Goal: Use online tool/utility: Utilize a website feature to perform a specific function

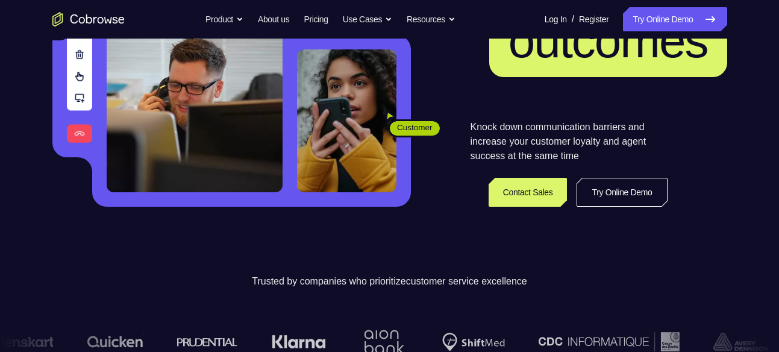
scroll to position [202, 0]
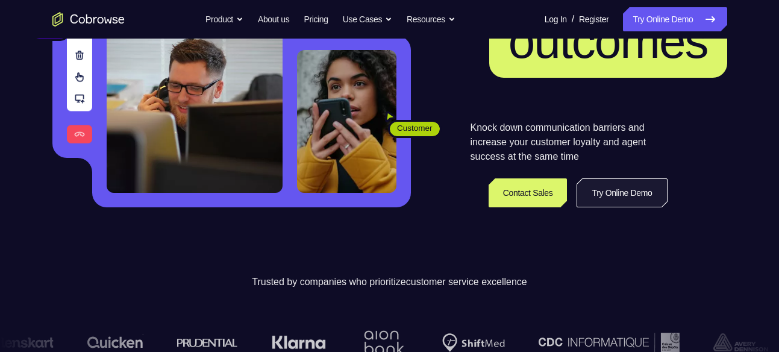
click at [645, 192] on link "Try Online Demo" at bounding box center [622, 192] width 90 height 29
click at [633, 185] on link "Try Online Demo" at bounding box center [622, 192] width 90 height 29
click at [609, 191] on link "Try Online Demo" at bounding box center [622, 192] width 90 height 29
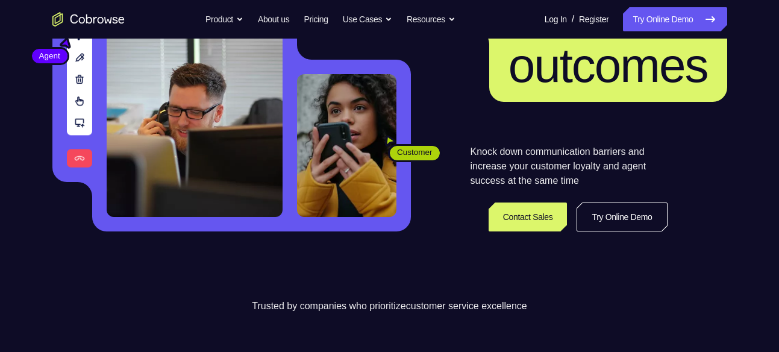
scroll to position [177, 0]
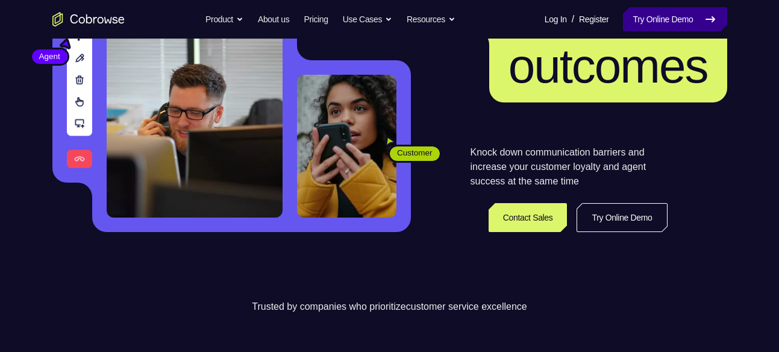
click at [710, 20] on icon at bounding box center [710, 19] width 14 height 14
click at [688, 16] on link "Try Online Demo" at bounding box center [675, 19] width 104 height 24
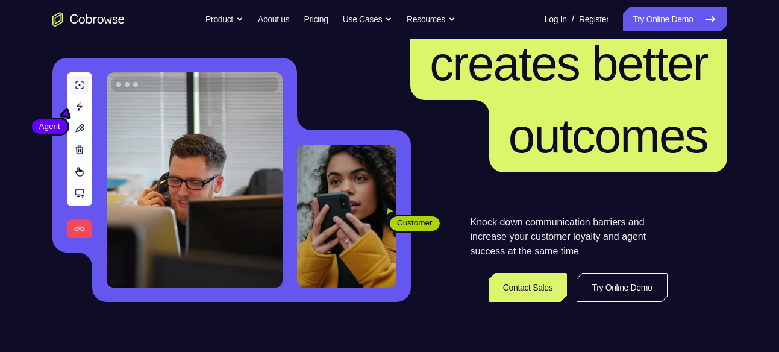
scroll to position [0, 0]
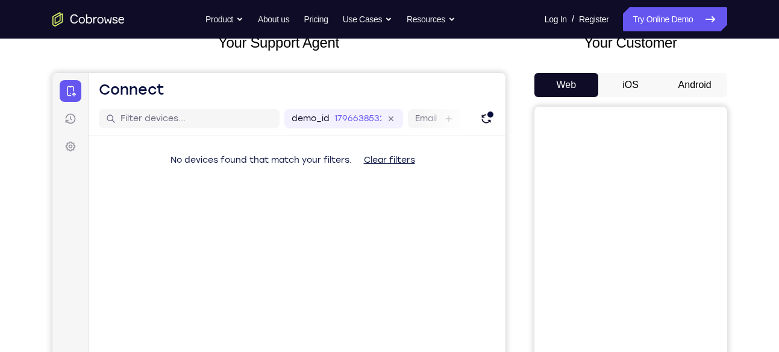
scroll to position [83, 0]
click at [644, 79] on button "iOS" at bounding box center [630, 86] width 64 height 24
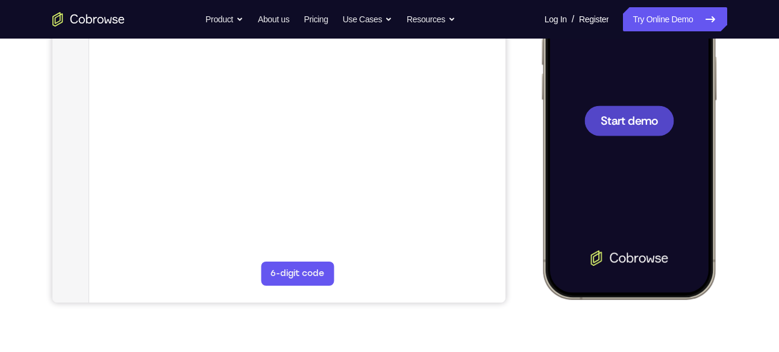
scroll to position [259, 0]
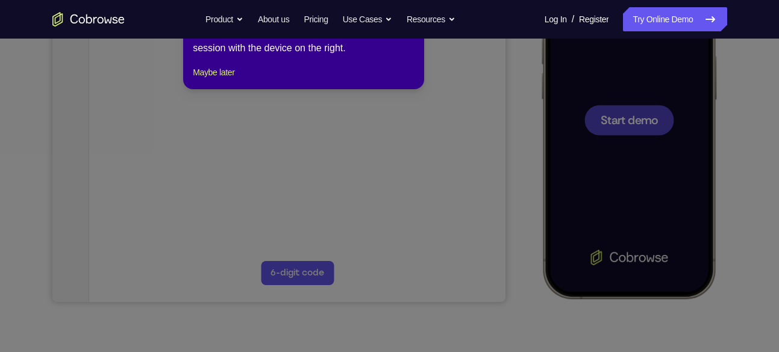
click at [627, 119] on icon at bounding box center [394, 162] width 788 height 378
click at [443, 198] on icon at bounding box center [394, 162] width 788 height 378
click at [643, 98] on icon at bounding box center [394, 162] width 788 height 378
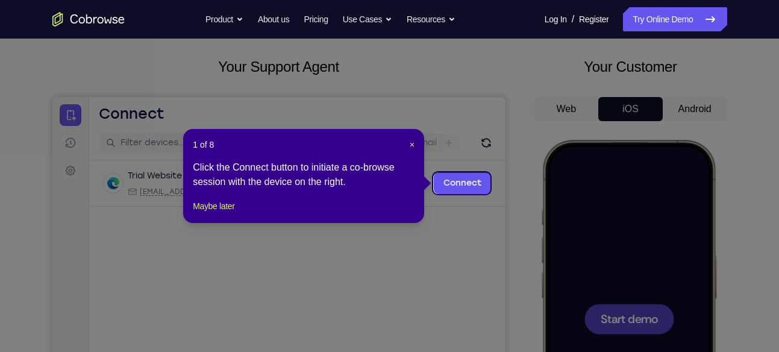
scroll to position [59, 0]
click at [411, 142] on span "×" at bounding box center [412, 145] width 5 height 10
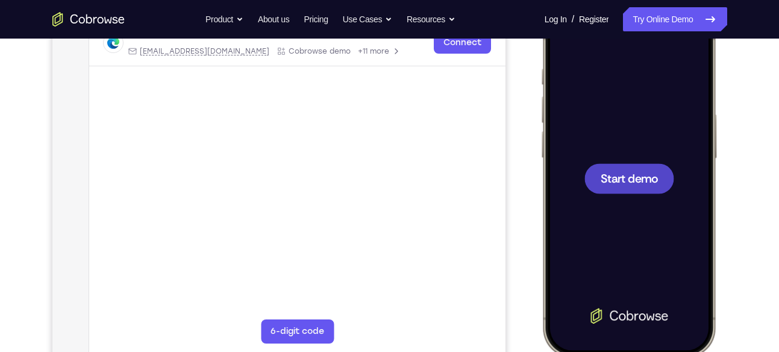
scroll to position [185, 0]
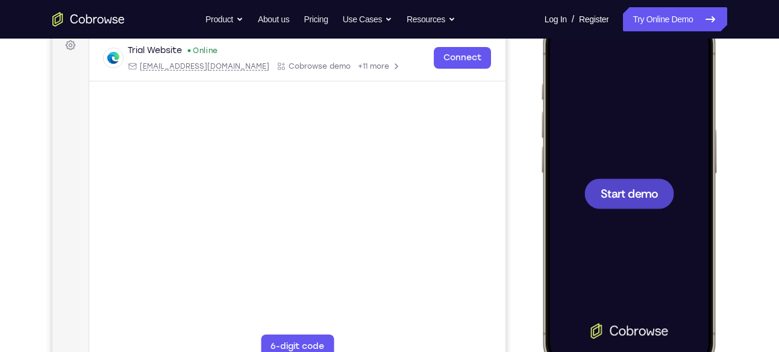
click at [632, 193] on span "Start demo" at bounding box center [628, 192] width 57 height 11
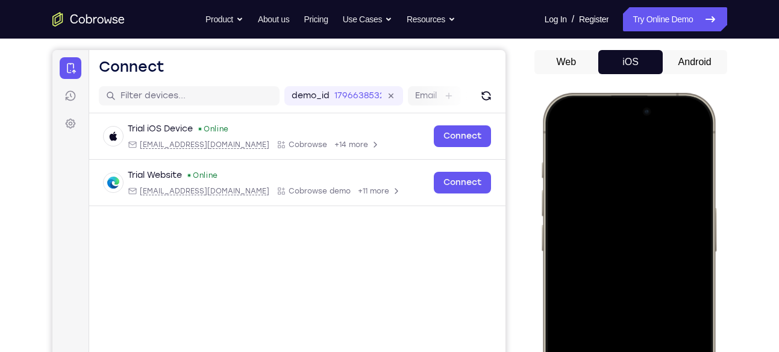
scroll to position [290, 0]
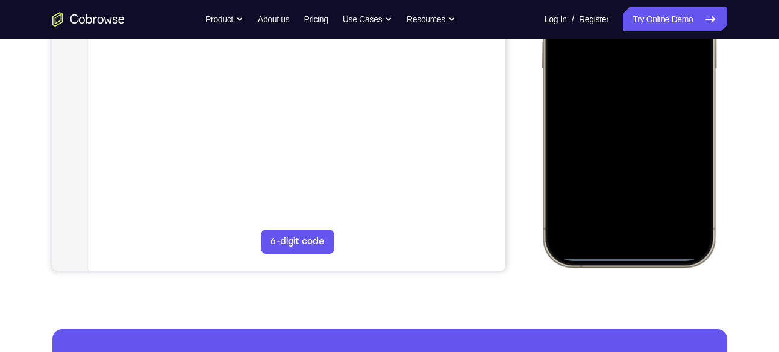
drag, startPoint x: 624, startPoint y: 255, endPoint x: 627, endPoint y: 242, distance: 13.6
click at [627, 242] on div at bounding box center [628, 88] width 158 height 344
drag, startPoint x: 626, startPoint y: 251, endPoint x: 624, endPoint y: 93, distance: 157.9
click at [624, 93] on div at bounding box center [628, 88] width 158 height 344
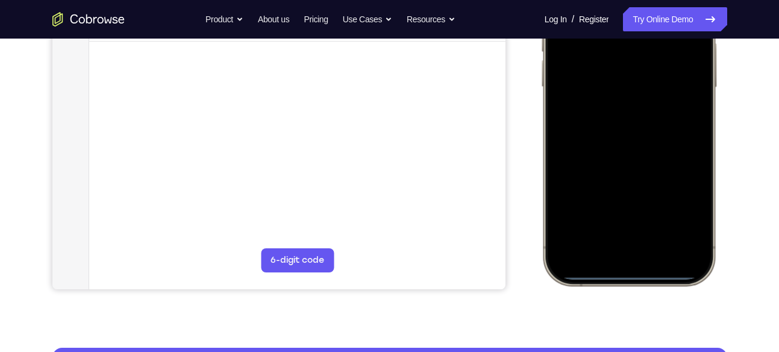
scroll to position [243, 0]
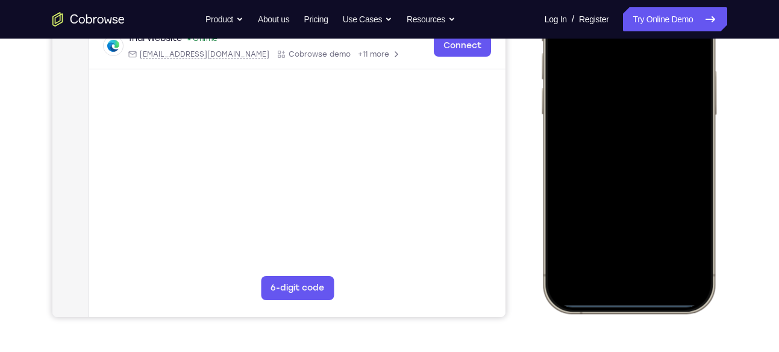
click at [637, 301] on div at bounding box center [628, 135] width 158 height 344
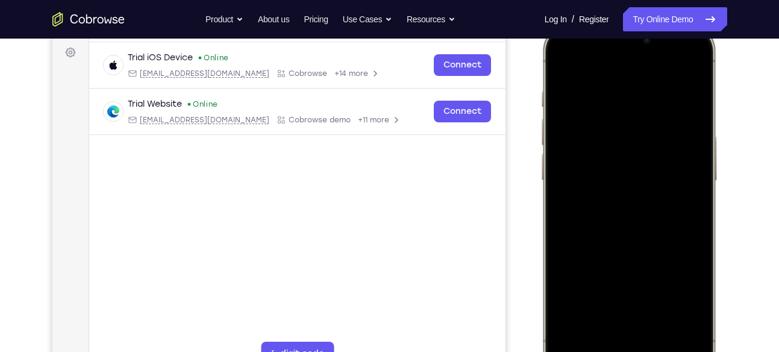
scroll to position [178, 0]
click at [556, 64] on div at bounding box center [628, 200] width 158 height 344
click at [613, 58] on div at bounding box center [628, 200] width 158 height 344
click at [630, 55] on div at bounding box center [628, 200] width 158 height 344
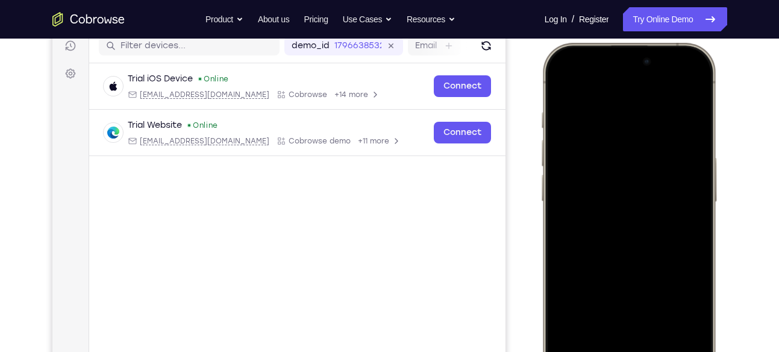
click at [628, 75] on div at bounding box center [628, 221] width 158 height 344
drag, startPoint x: 628, startPoint y: 75, endPoint x: 659, endPoint y: 177, distance: 106.5
click at [659, 177] on div at bounding box center [628, 221] width 158 height 344
drag, startPoint x: 623, startPoint y: 72, endPoint x: 645, endPoint y: 225, distance: 154.6
click at [645, 225] on div at bounding box center [628, 221] width 158 height 344
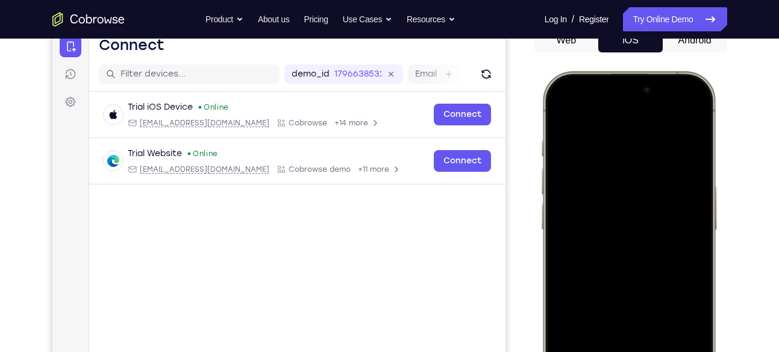
scroll to position [129, 0]
drag, startPoint x: 636, startPoint y: 102, endPoint x: 660, endPoint y: 254, distance: 153.8
click at [660, 254] on div at bounding box center [628, 249] width 158 height 344
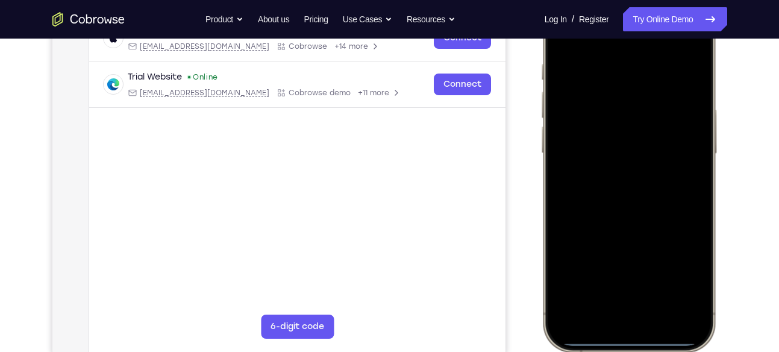
scroll to position [204, 0]
drag, startPoint x: 557, startPoint y: 175, endPoint x: 729, endPoint y: 151, distance: 172.7
click at [721, 151] on html "Online web based iOS Simulators and Android Emulators. Run iPhone, iPad, Mobile…" at bounding box center [630, 176] width 181 height 362
drag, startPoint x: 693, startPoint y: 167, endPoint x: 463, endPoint y: 182, distance: 230.7
click at [540, 182] on html "Online web based iOS Simulators and Android Emulators. Run iPhone, iPad, Mobile…" at bounding box center [630, 176] width 181 height 362
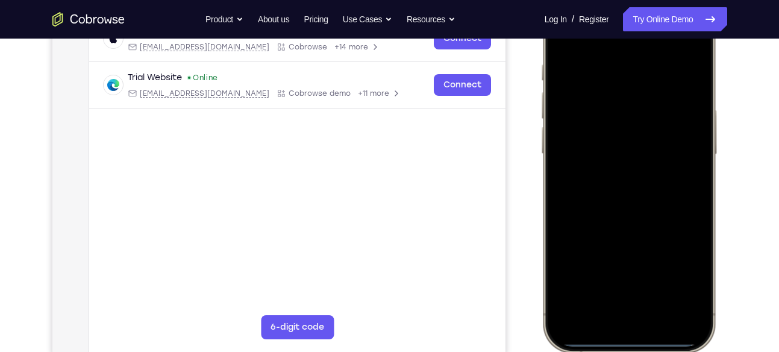
scroll to position [198, 0]
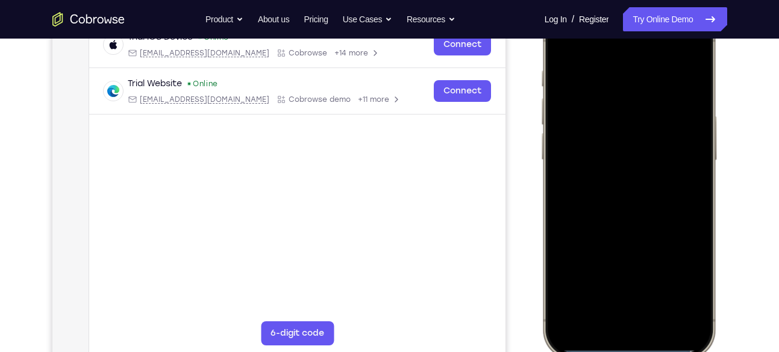
drag, startPoint x: 635, startPoint y: 270, endPoint x: 437, endPoint y: 263, distance: 197.2
click at [540, 263] on html "Online web based iOS Simulators and Android Emulators. Run iPhone, iPad, Mobile…" at bounding box center [630, 182] width 181 height 362
drag, startPoint x: 556, startPoint y: 255, endPoint x: 1327, endPoint y: 218, distance: 772.8
click at [721, 217] on html "Online web based iOS Simulators and Android Emulators. Run iPhone, iPad, Mobile…" at bounding box center [630, 182] width 181 height 362
drag, startPoint x: 629, startPoint y: 341, endPoint x: 686, endPoint y: 178, distance: 172.3
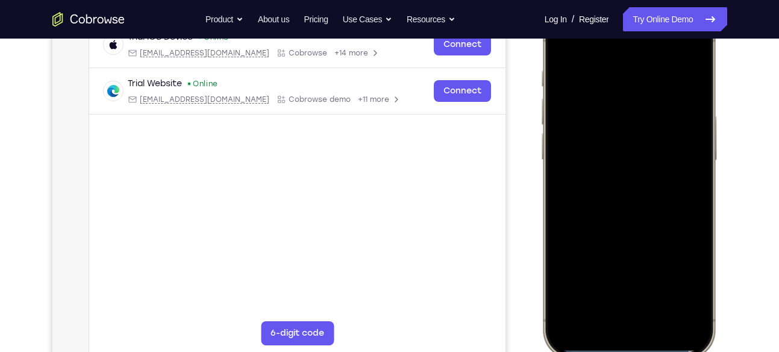
click at [686, 178] on div at bounding box center [628, 180] width 158 height 344
drag, startPoint x: 647, startPoint y: 348, endPoint x: 742, endPoint y: 148, distance: 221.0
click at [721, 148] on html "Online web based iOS Simulators and Android Emulators. Run iPhone, iPad, Mobile…" at bounding box center [630, 182] width 181 height 362
drag, startPoint x: 589, startPoint y: 341, endPoint x: 669, endPoint y: 179, distance: 180.8
click at [669, 179] on div at bounding box center [628, 180] width 158 height 344
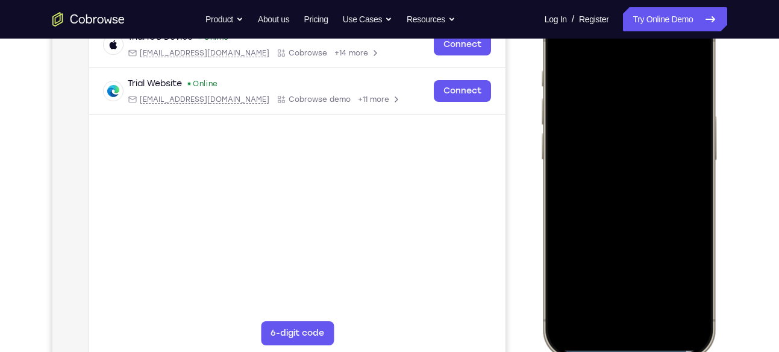
scroll to position [0, 0]
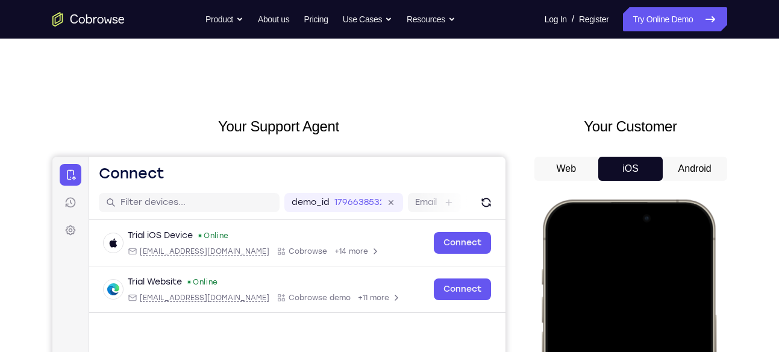
click at [691, 160] on button "Android" at bounding box center [695, 169] width 64 height 24
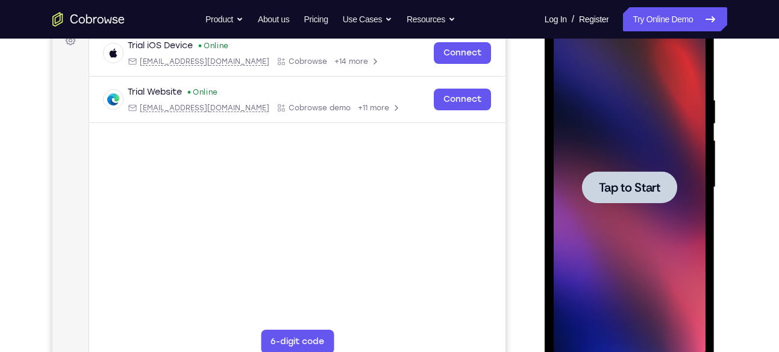
scroll to position [189, 0]
click at [623, 194] on span "Tap to Start" at bounding box center [629, 188] width 61 height 12
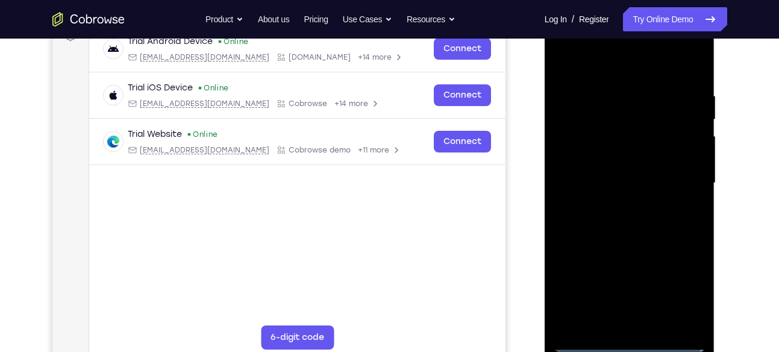
scroll to position [253, 0]
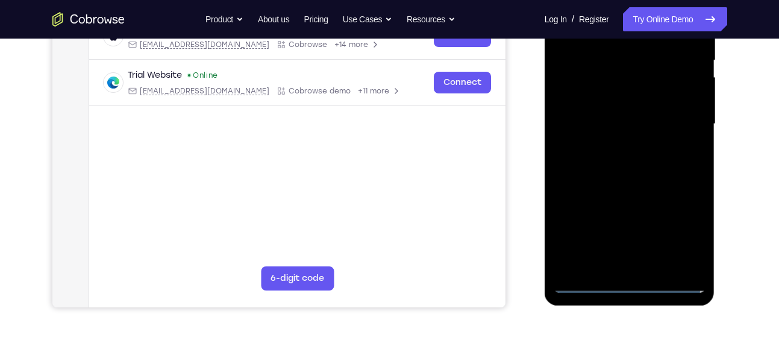
click at [631, 275] on div at bounding box center [630, 123] width 152 height 337
click at [627, 280] on div at bounding box center [630, 123] width 152 height 337
click at [683, 230] on div at bounding box center [630, 123] width 152 height 337
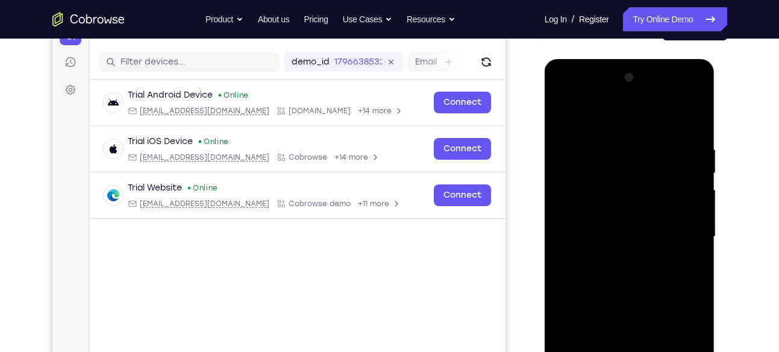
scroll to position [145, 0]
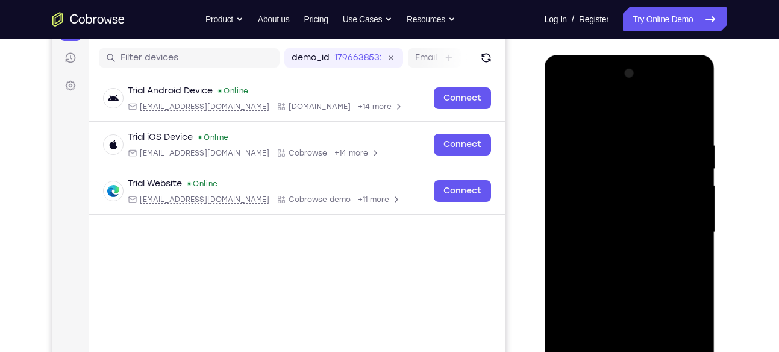
click at [588, 111] on div at bounding box center [630, 232] width 152 height 337
click at [679, 226] on div at bounding box center [630, 232] width 152 height 337
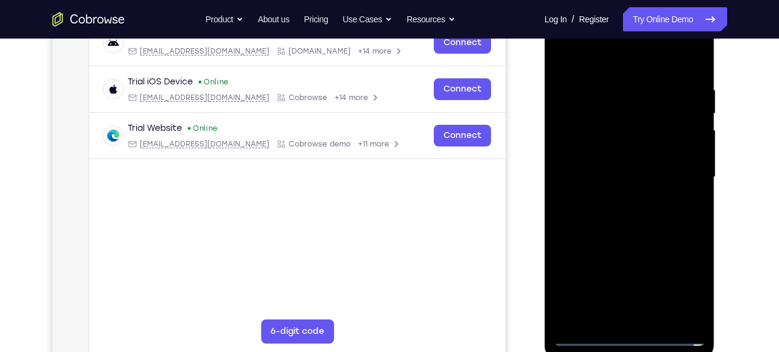
scroll to position [201, 0]
click at [620, 192] on div at bounding box center [630, 176] width 152 height 337
click at [635, 234] on div at bounding box center [630, 176] width 152 height 337
click at [631, 165] on div at bounding box center [630, 176] width 152 height 337
click at [609, 171] on div at bounding box center [630, 176] width 152 height 337
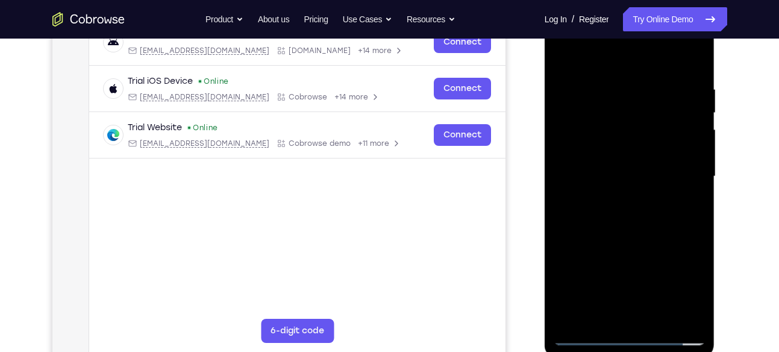
click at [625, 159] on div at bounding box center [630, 176] width 152 height 337
click at [625, 180] on div at bounding box center [630, 176] width 152 height 337
click at [624, 176] on div at bounding box center [630, 176] width 152 height 337
click at [677, 309] on div at bounding box center [630, 176] width 152 height 337
click at [641, 202] on div at bounding box center [630, 176] width 152 height 337
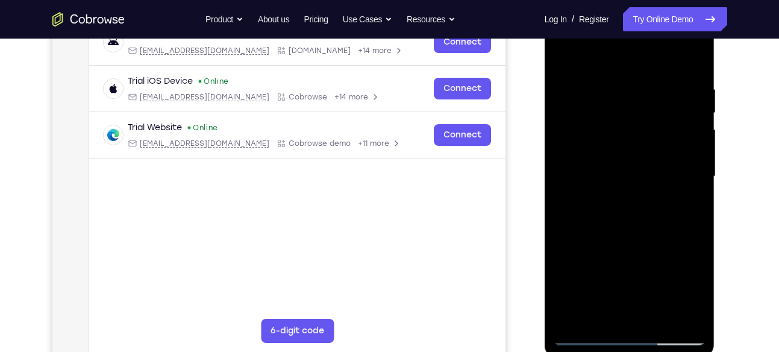
click at [639, 227] on div at bounding box center [630, 176] width 152 height 337
click at [644, 134] on div at bounding box center [630, 176] width 152 height 337
click at [631, 118] on div at bounding box center [630, 176] width 152 height 337
click at [622, 110] on div at bounding box center [630, 176] width 152 height 337
click at [607, 114] on div at bounding box center [630, 176] width 152 height 337
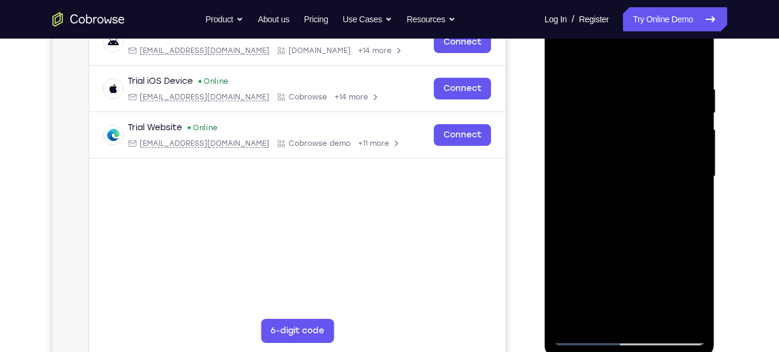
click at [639, 202] on div at bounding box center [630, 176] width 152 height 337
click at [694, 46] on div at bounding box center [630, 176] width 152 height 337
click at [583, 183] on div at bounding box center [630, 176] width 152 height 337
click at [693, 51] on div at bounding box center [630, 176] width 152 height 337
click at [564, 47] on div at bounding box center [630, 176] width 152 height 337
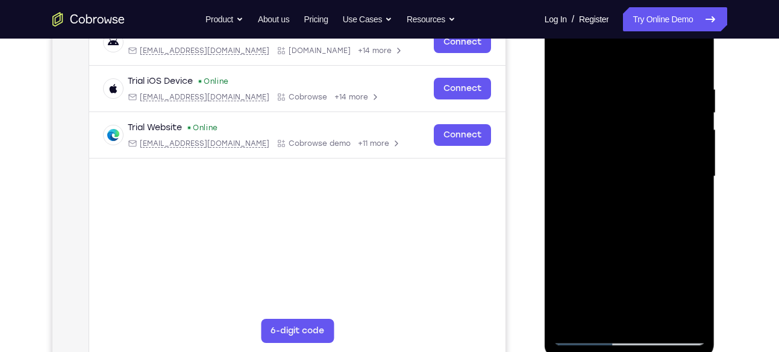
click at [659, 312] on div at bounding box center [630, 176] width 152 height 337
click at [633, 234] on div at bounding box center [630, 176] width 152 height 337
click at [636, 159] on div at bounding box center [630, 176] width 152 height 337
click at [616, 308] on div at bounding box center [630, 176] width 152 height 337
click at [649, 224] on div at bounding box center [630, 176] width 152 height 337
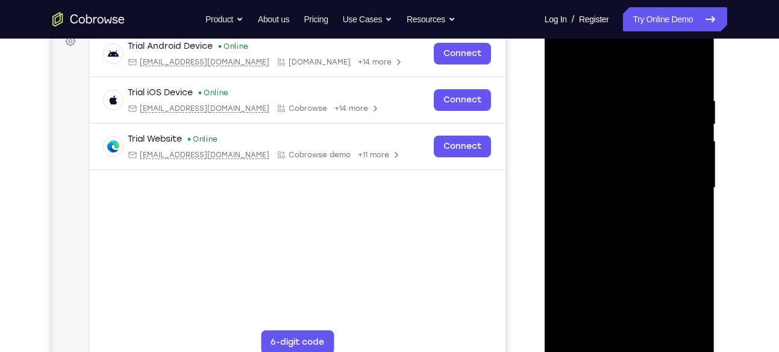
scroll to position [189, 0]
click at [562, 43] on div at bounding box center [630, 188] width 152 height 337
click at [622, 254] on div at bounding box center [630, 188] width 152 height 337
click at [691, 301] on div at bounding box center [630, 188] width 152 height 337
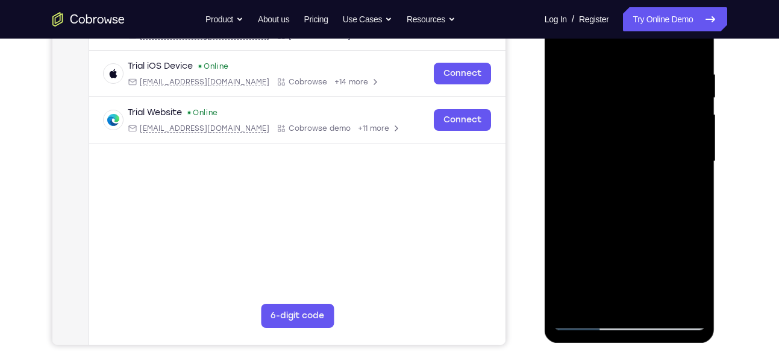
scroll to position [216, 0]
click at [672, 209] on div at bounding box center [630, 160] width 152 height 337
click at [678, 199] on div at bounding box center [630, 160] width 152 height 337
click at [691, 169] on div at bounding box center [630, 160] width 152 height 337
click at [589, 293] on div at bounding box center [630, 160] width 152 height 337
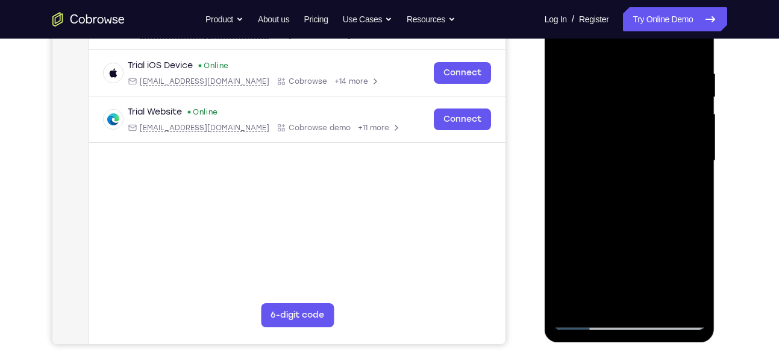
click at [690, 184] on div at bounding box center [630, 160] width 152 height 337
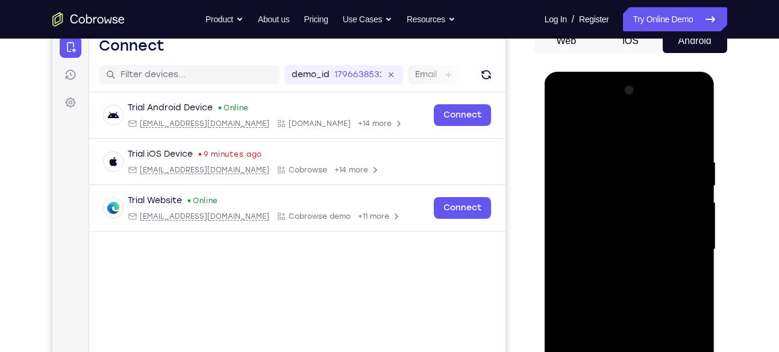
scroll to position [239, 0]
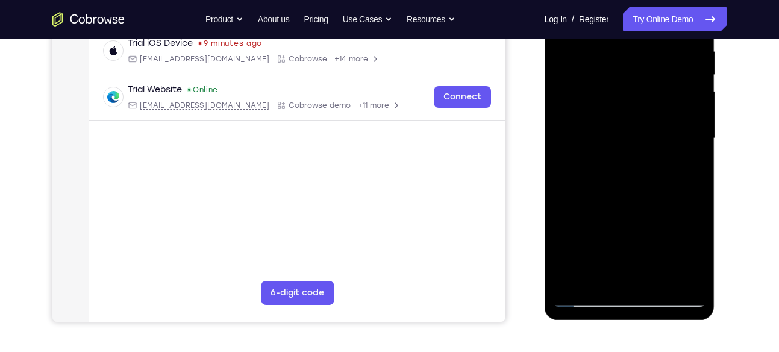
click at [587, 298] on div at bounding box center [630, 138] width 152 height 337
click at [674, 248] on div at bounding box center [630, 138] width 152 height 337
click at [597, 272] on div at bounding box center [630, 138] width 152 height 337
click at [639, 162] on div at bounding box center [630, 138] width 152 height 337
click at [611, 167] on div at bounding box center [630, 138] width 152 height 337
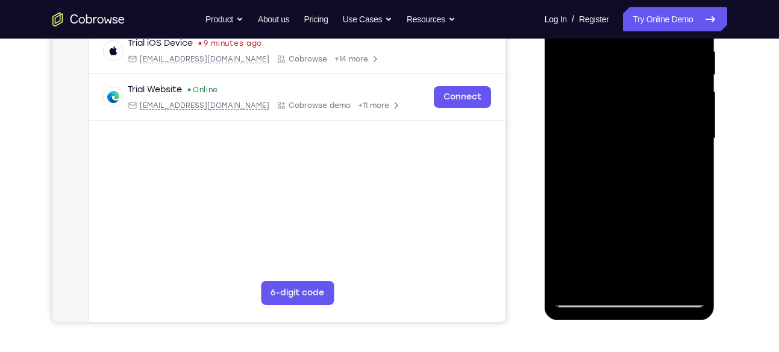
click at [639, 165] on div at bounding box center [630, 138] width 152 height 337
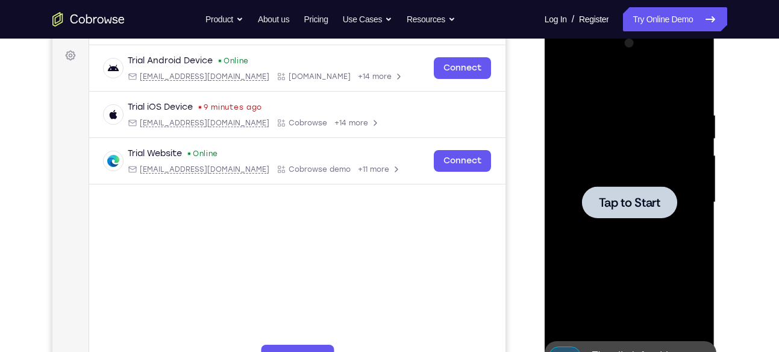
scroll to position [160, 0]
